Goal: Check status: Check status

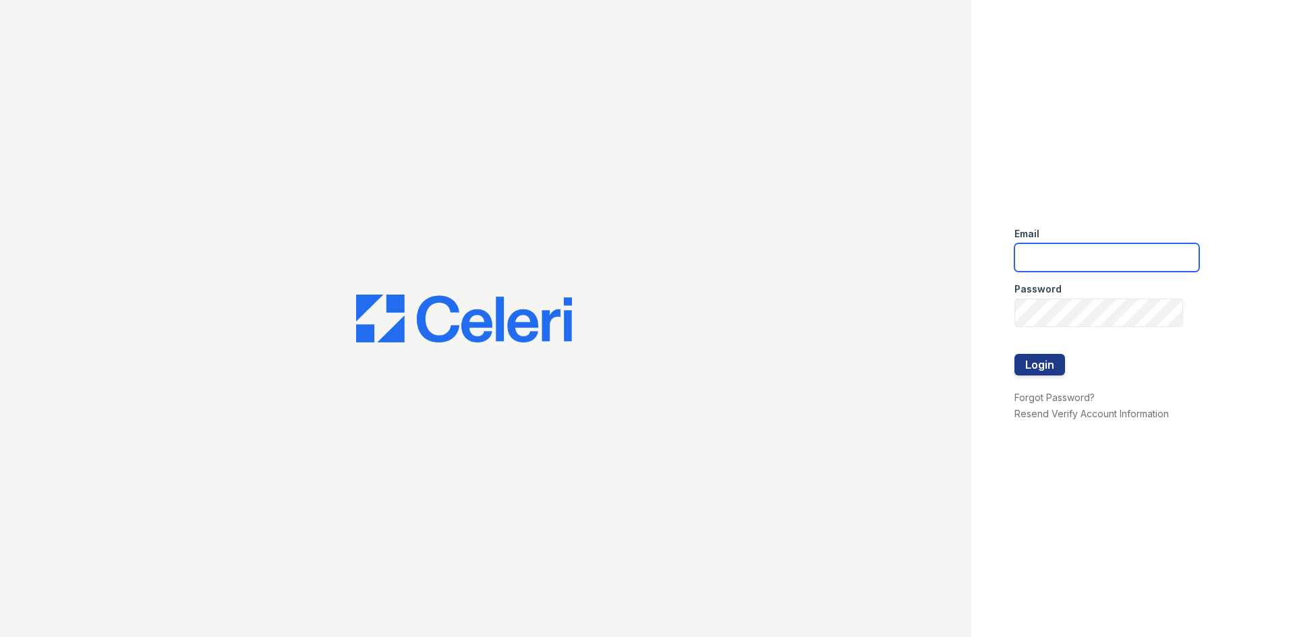
click at [1157, 250] on input "email" at bounding box center [1106, 257] width 185 height 28
type input "renewatthegreens@trinity-pm.com"
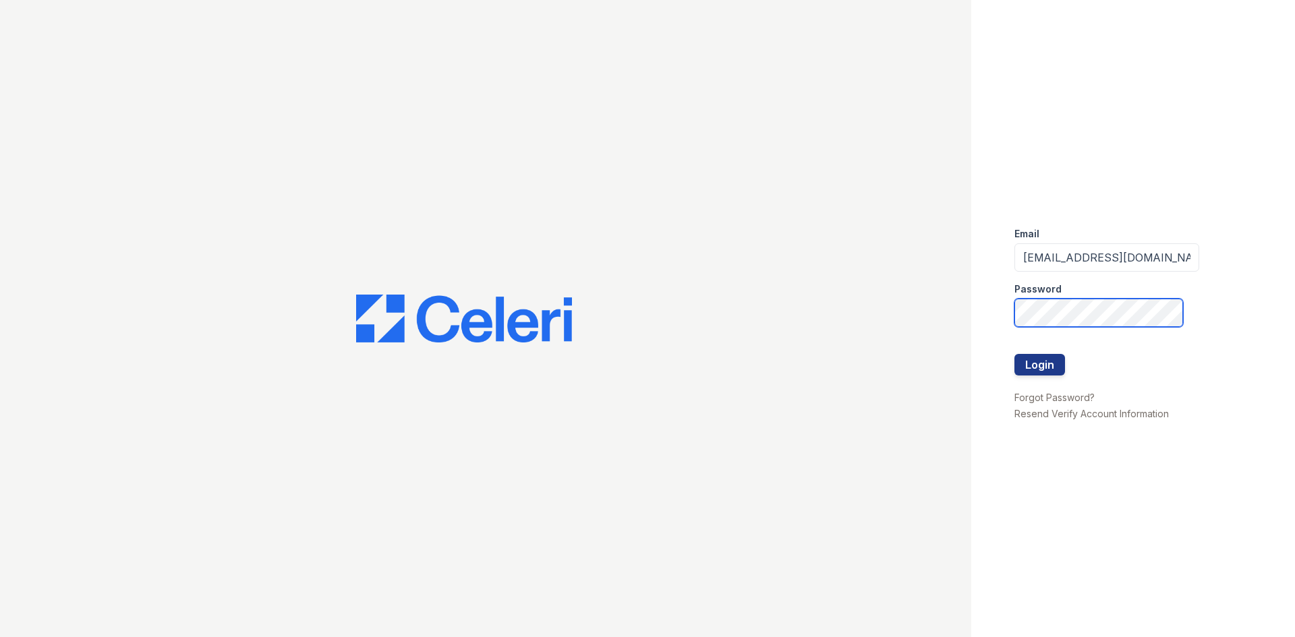
click at [1014, 354] on button "Login" at bounding box center [1039, 365] width 51 height 22
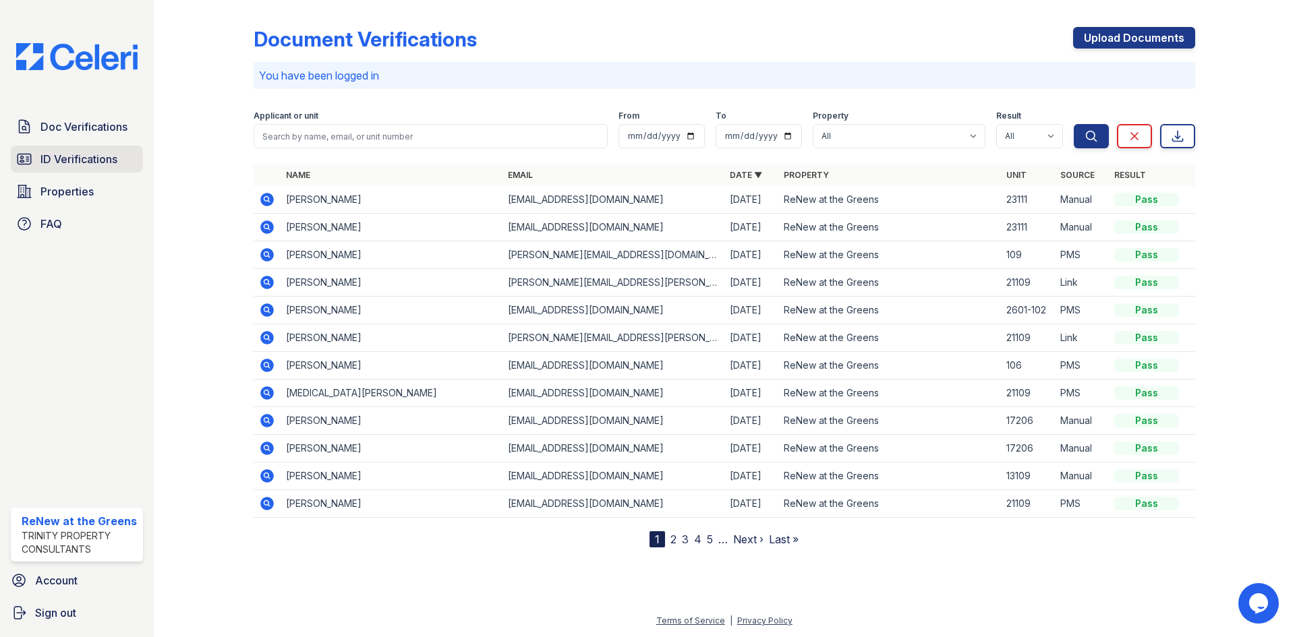
click at [66, 156] on span "ID Verifications" at bounding box center [78, 159] width 77 height 16
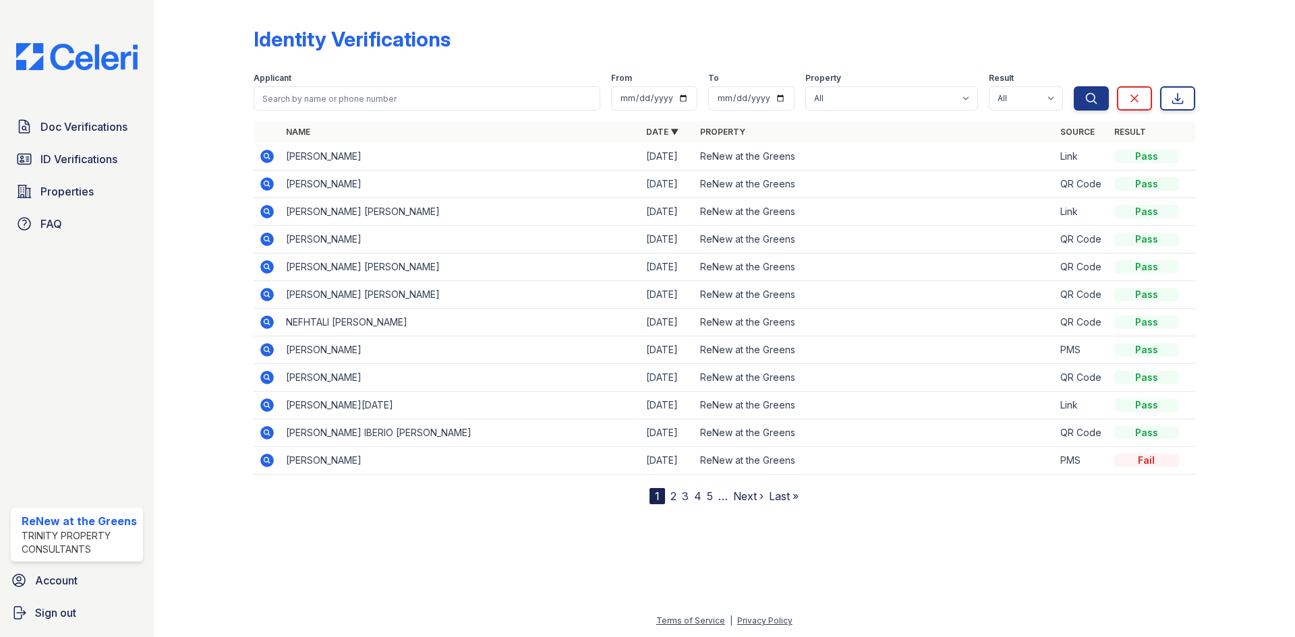
click at [264, 403] on icon at bounding box center [267, 405] width 16 height 16
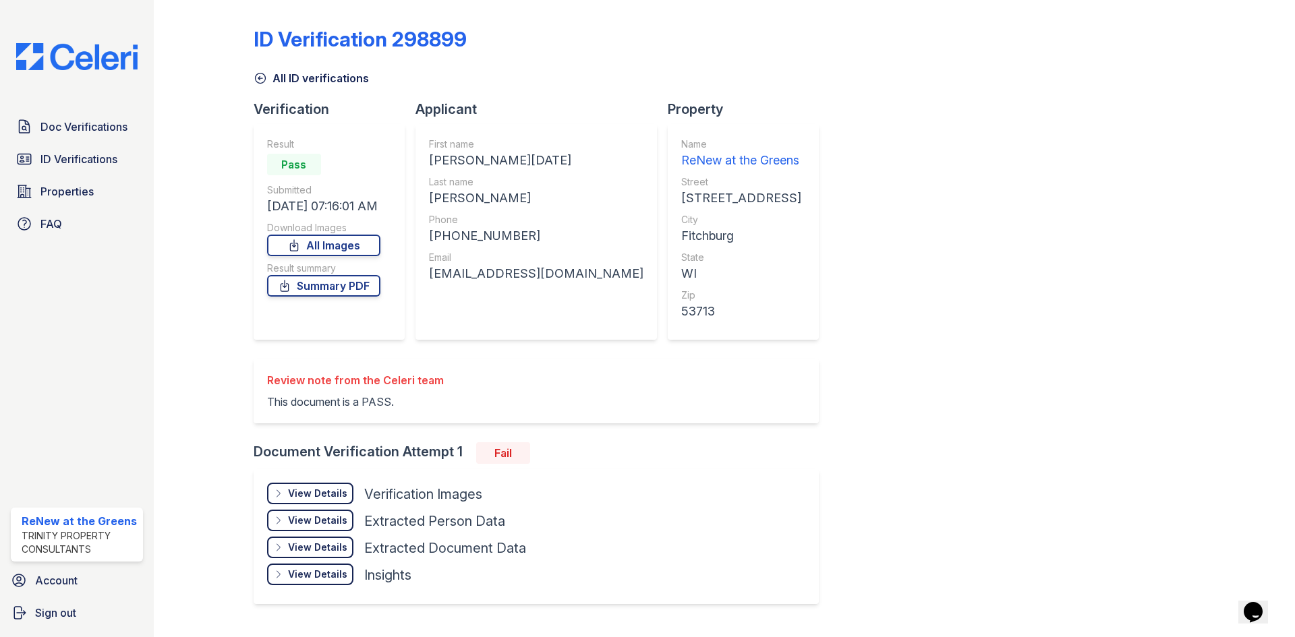
click at [308, 87] on div "ID Verification 298899 All ID verifications Verification Result Pass Submitted …" at bounding box center [724, 314] width 941 height 618
click at [307, 81] on link "All ID verifications" at bounding box center [311, 78] width 115 height 16
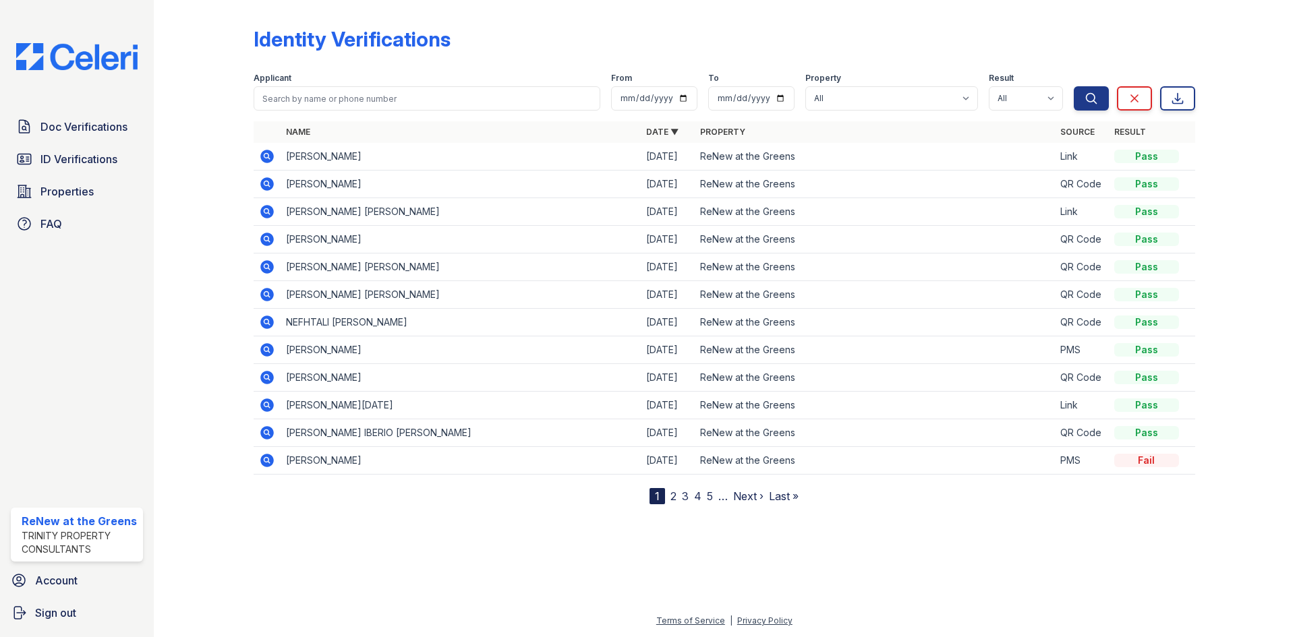
click at [239, 382] on div at bounding box center [214, 254] width 78 height 499
click at [269, 433] on icon at bounding box center [266, 432] width 13 height 13
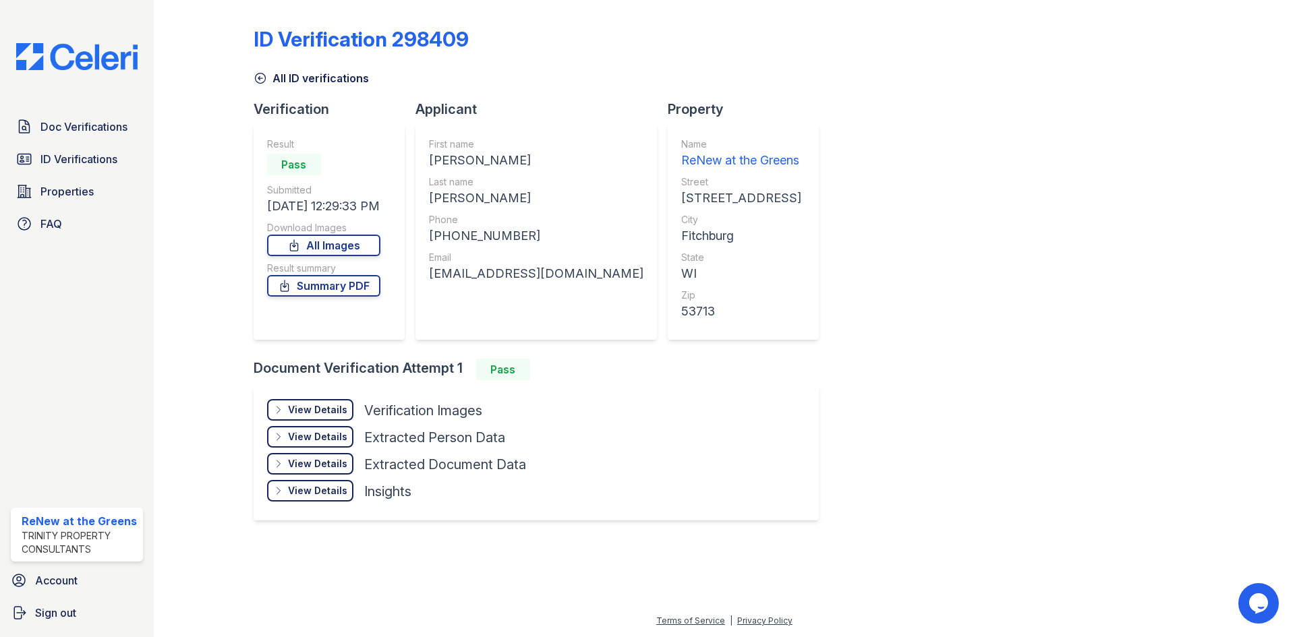
click at [326, 409] on div "View Details" at bounding box center [317, 409] width 59 height 13
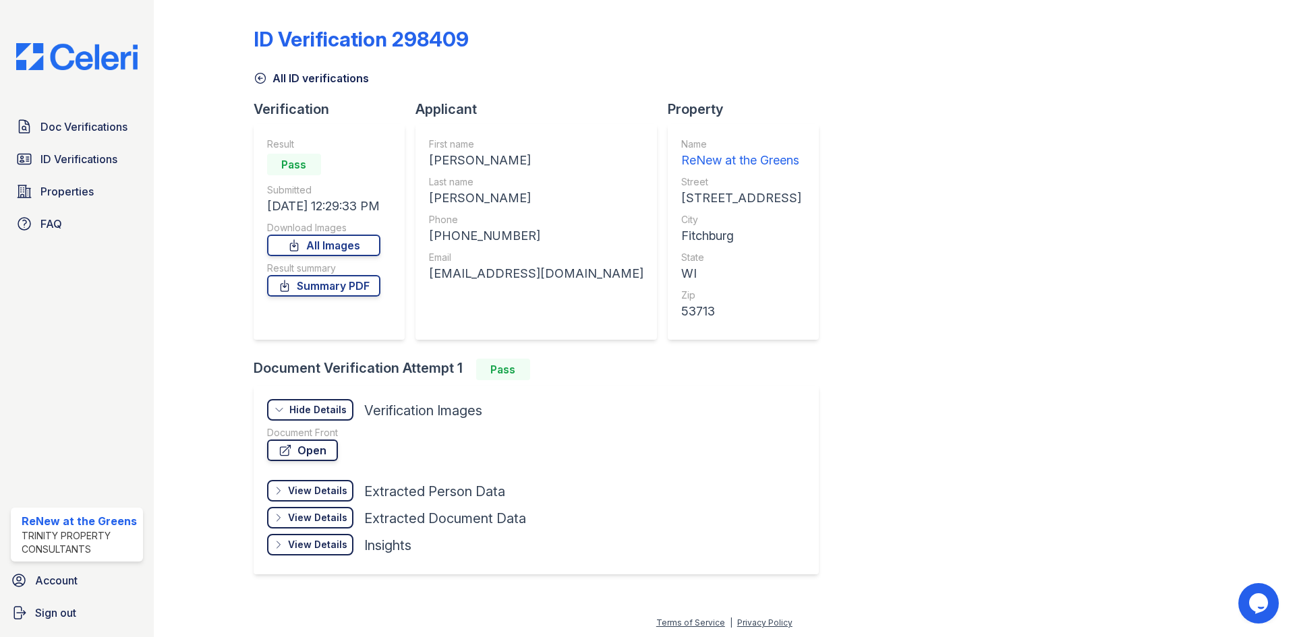
click at [313, 445] on link "Open" at bounding box center [302, 451] width 71 height 22
click at [293, 84] on link "All ID verifications" at bounding box center [311, 78] width 115 height 16
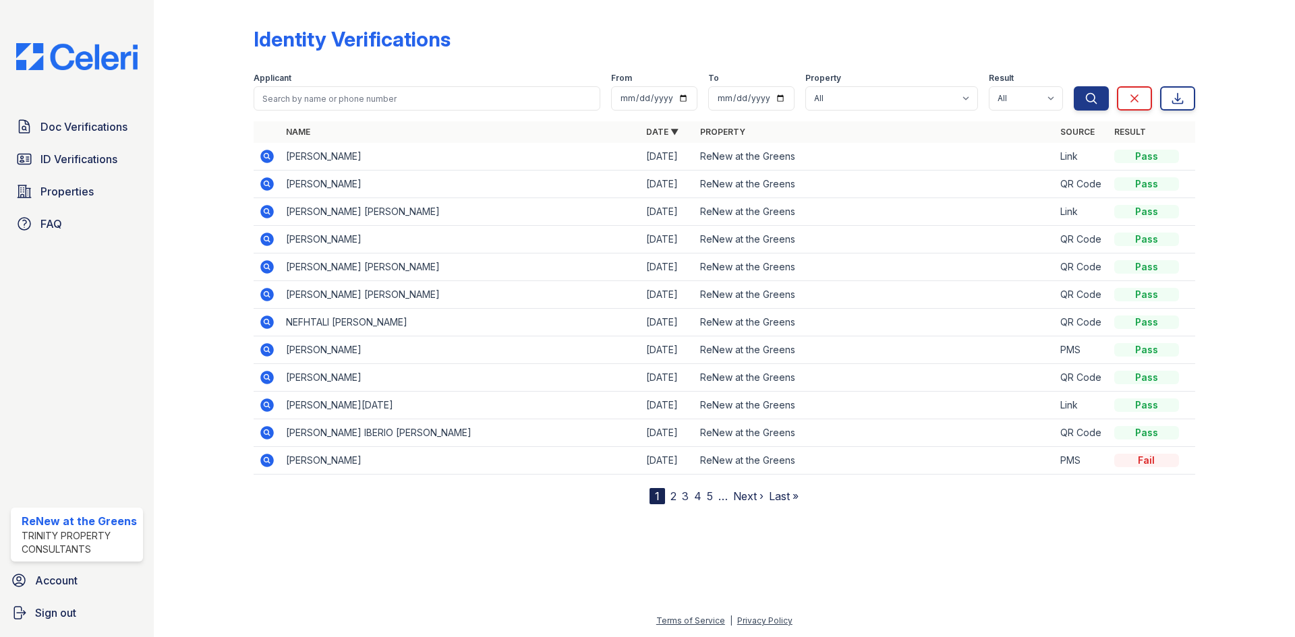
click at [268, 384] on icon at bounding box center [266, 377] width 13 height 13
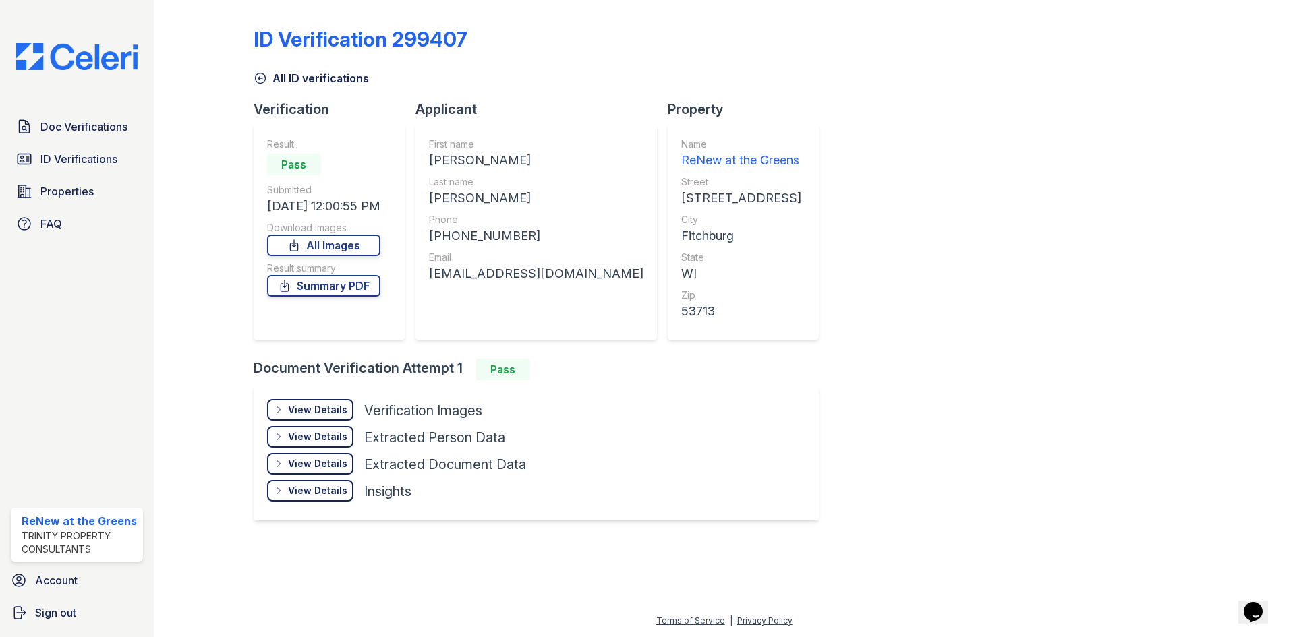
click at [297, 413] on div "View Details" at bounding box center [317, 409] width 59 height 13
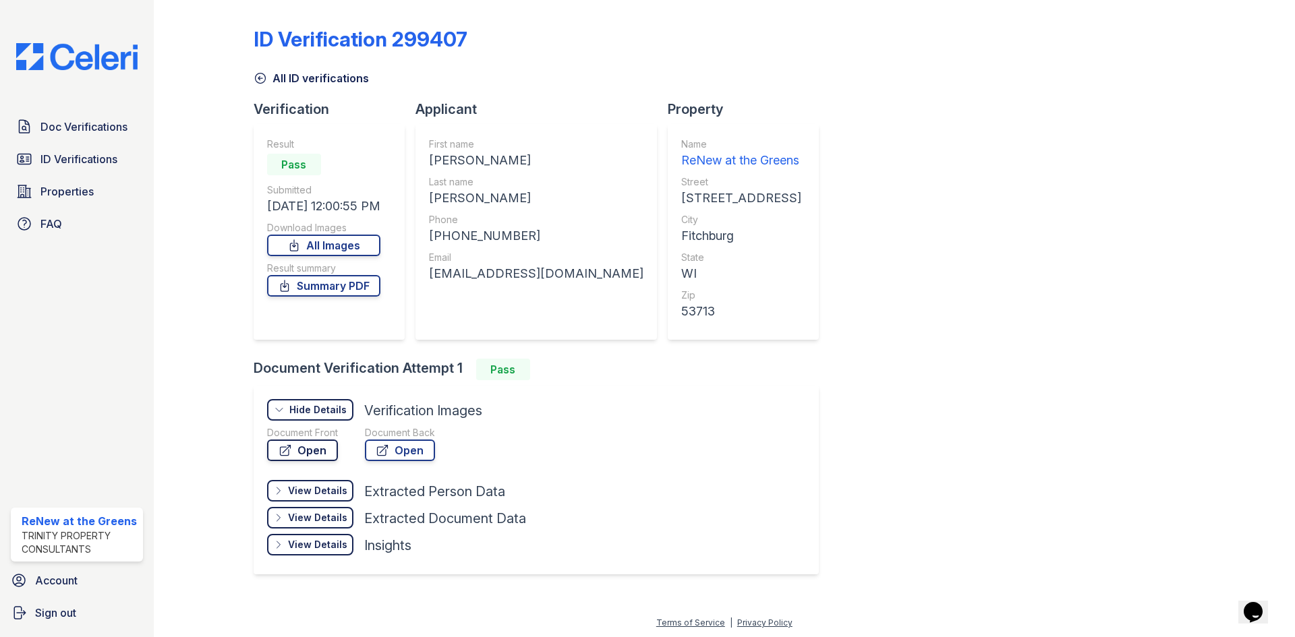
click at [317, 446] on link "Open" at bounding box center [302, 451] width 71 height 22
drag, startPoint x: 322, startPoint y: 63, endPoint x: 321, endPoint y: 72, distance: 8.9
click at [322, 63] on div "All ID verifications" at bounding box center [724, 74] width 941 height 24
click at [320, 76] on link "All ID verifications" at bounding box center [311, 78] width 115 height 16
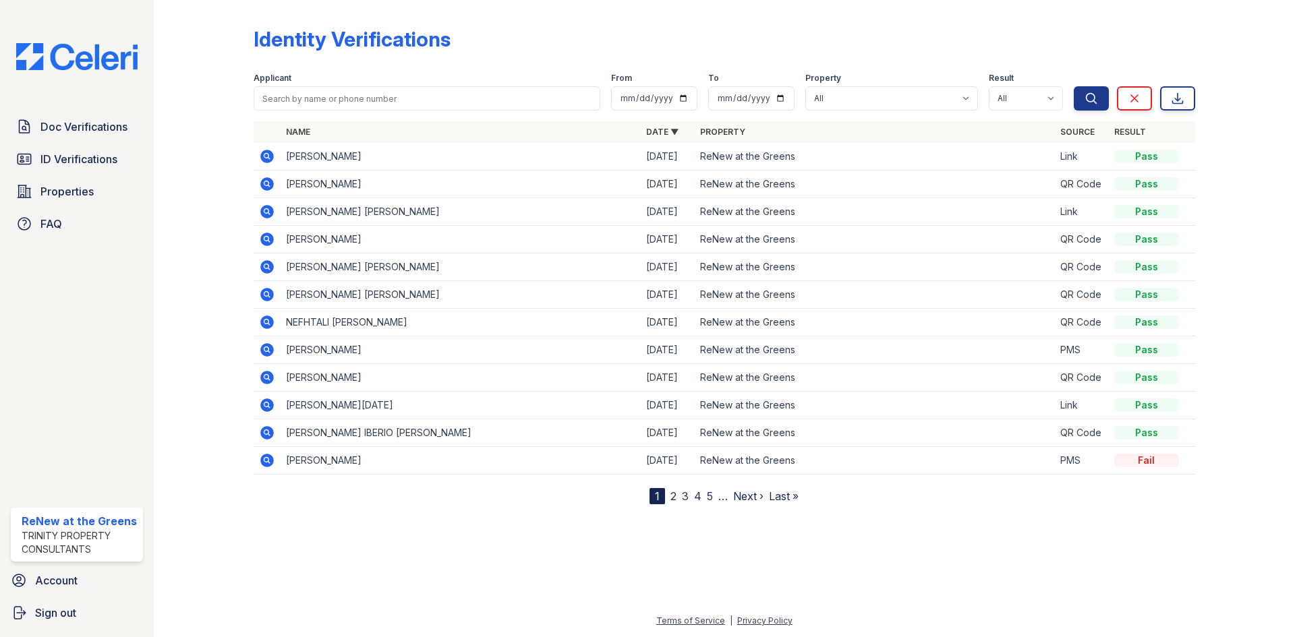
click at [673, 496] on link "2" at bounding box center [673, 496] width 6 height 13
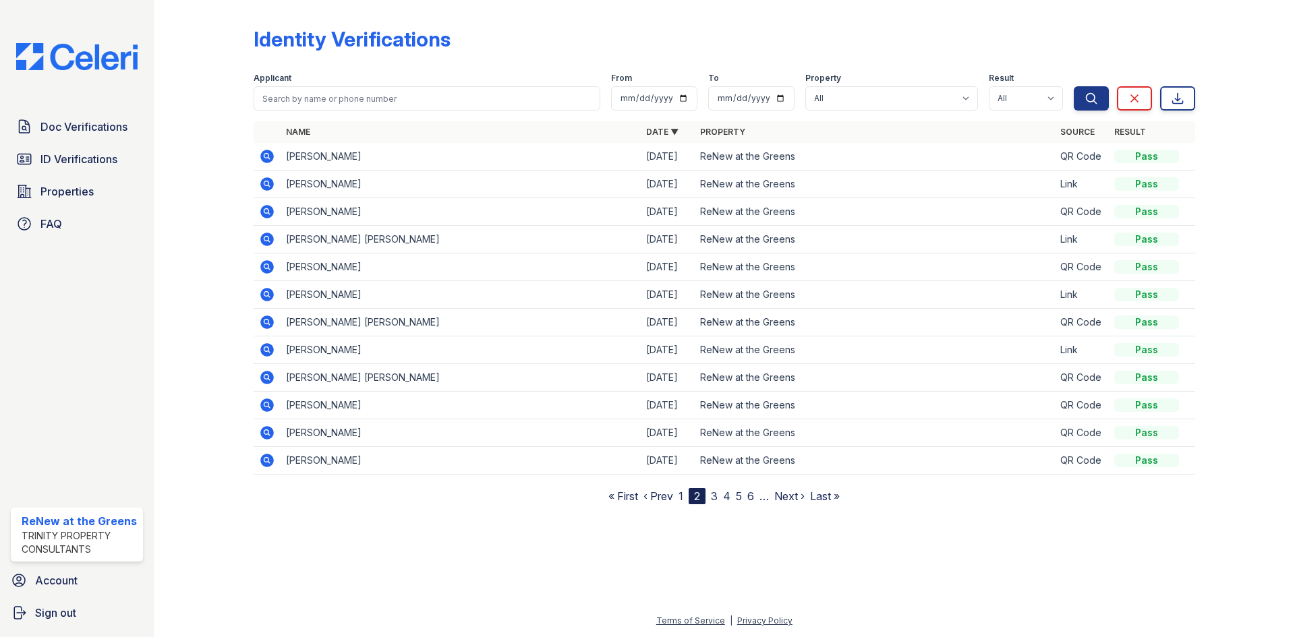
click at [680, 498] on link "1" at bounding box center [680, 496] width 5 height 13
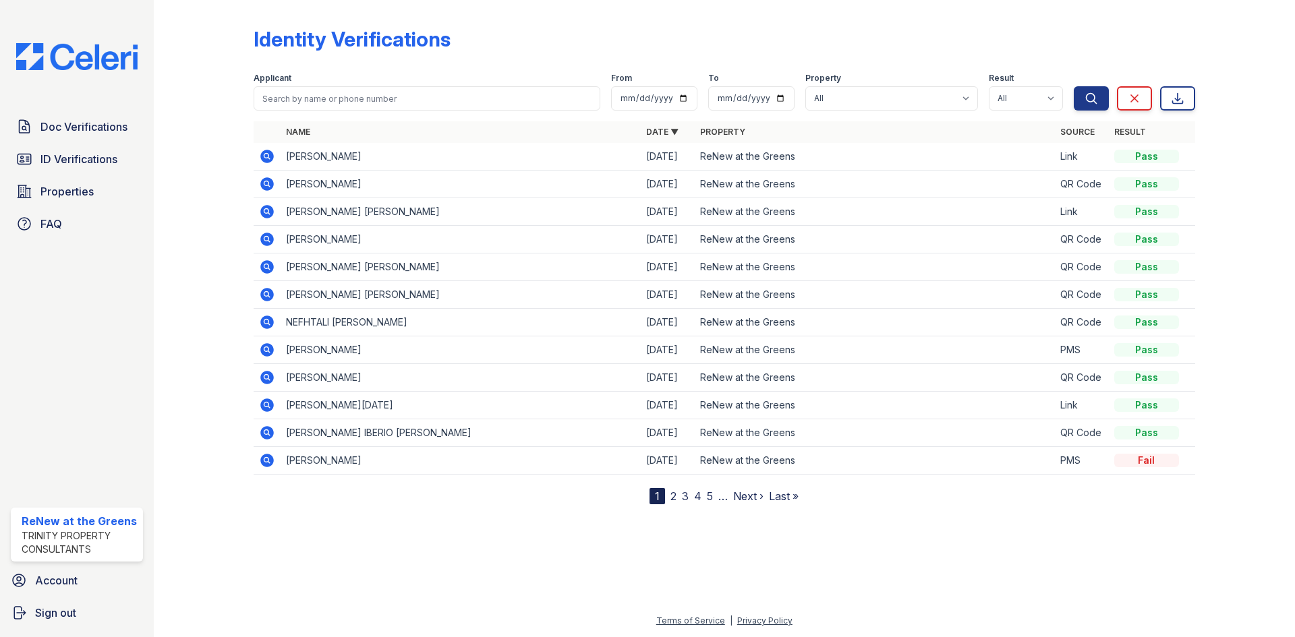
click at [614, 524] on div "Identity Verifications Filter Applicant From To Property All ReNew at the Green…" at bounding box center [724, 263] width 1098 height 526
click at [63, 148] on link "ID Verifications" at bounding box center [77, 159] width 132 height 27
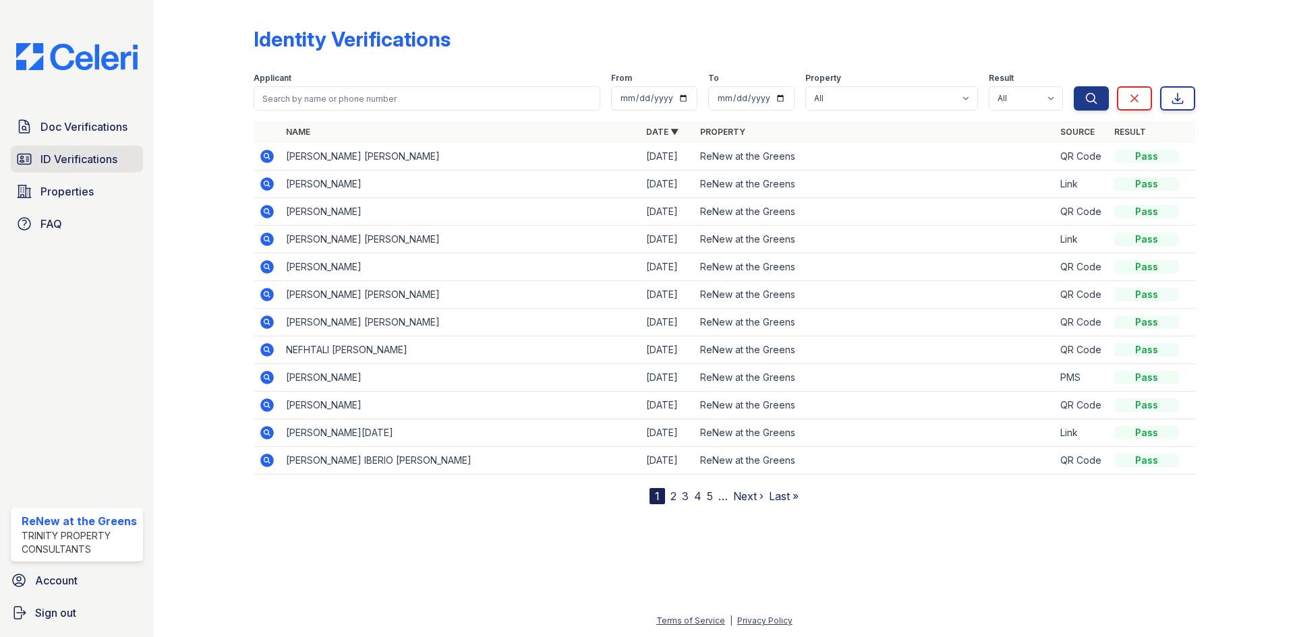
click at [88, 156] on span "ID Verifications" at bounding box center [78, 159] width 77 height 16
